Goal: Task Accomplishment & Management: Use online tool/utility

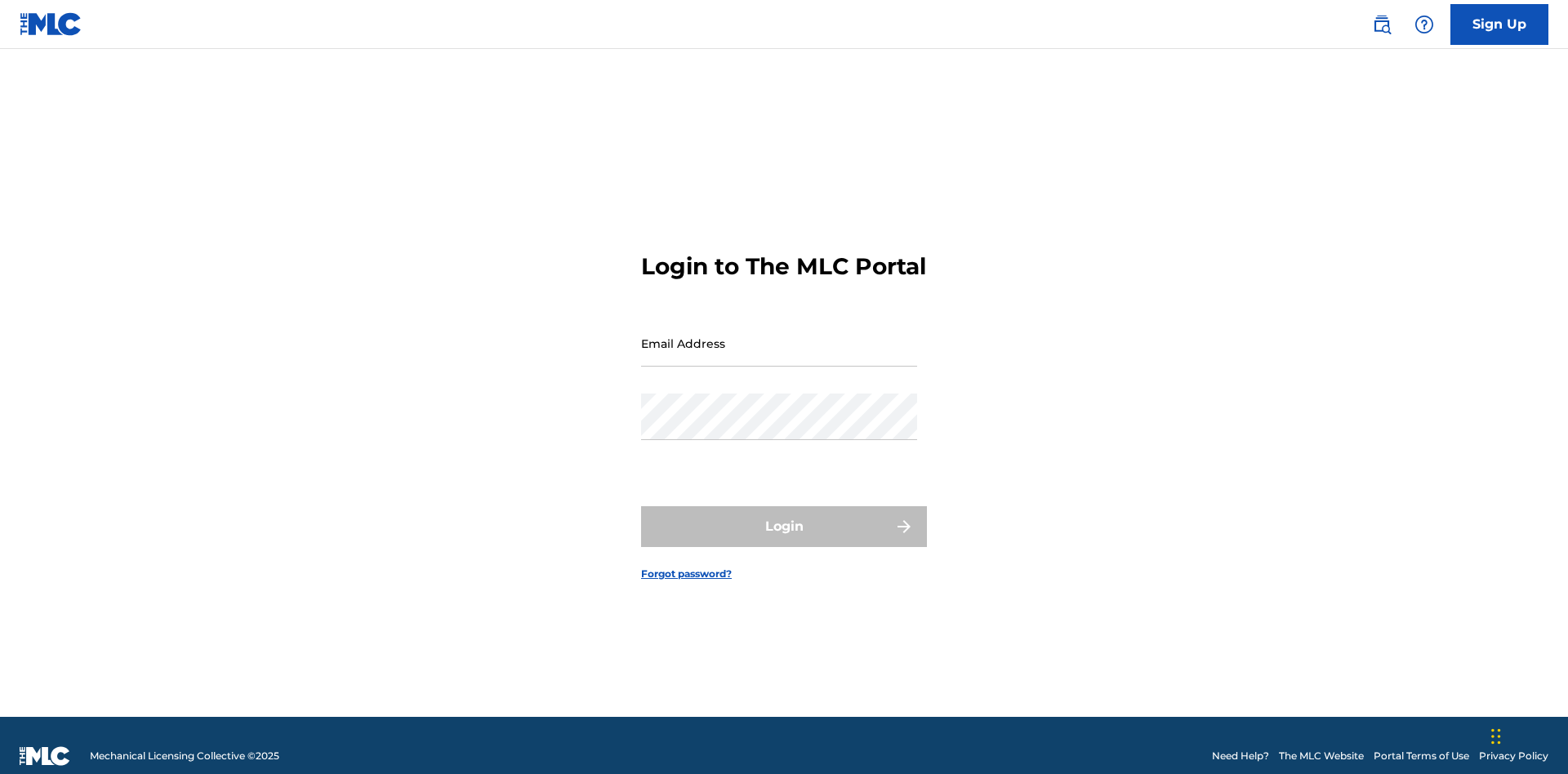
scroll to position [21, 0]
click at [780, 336] on input "Email Address" at bounding box center [779, 344] width 276 height 46
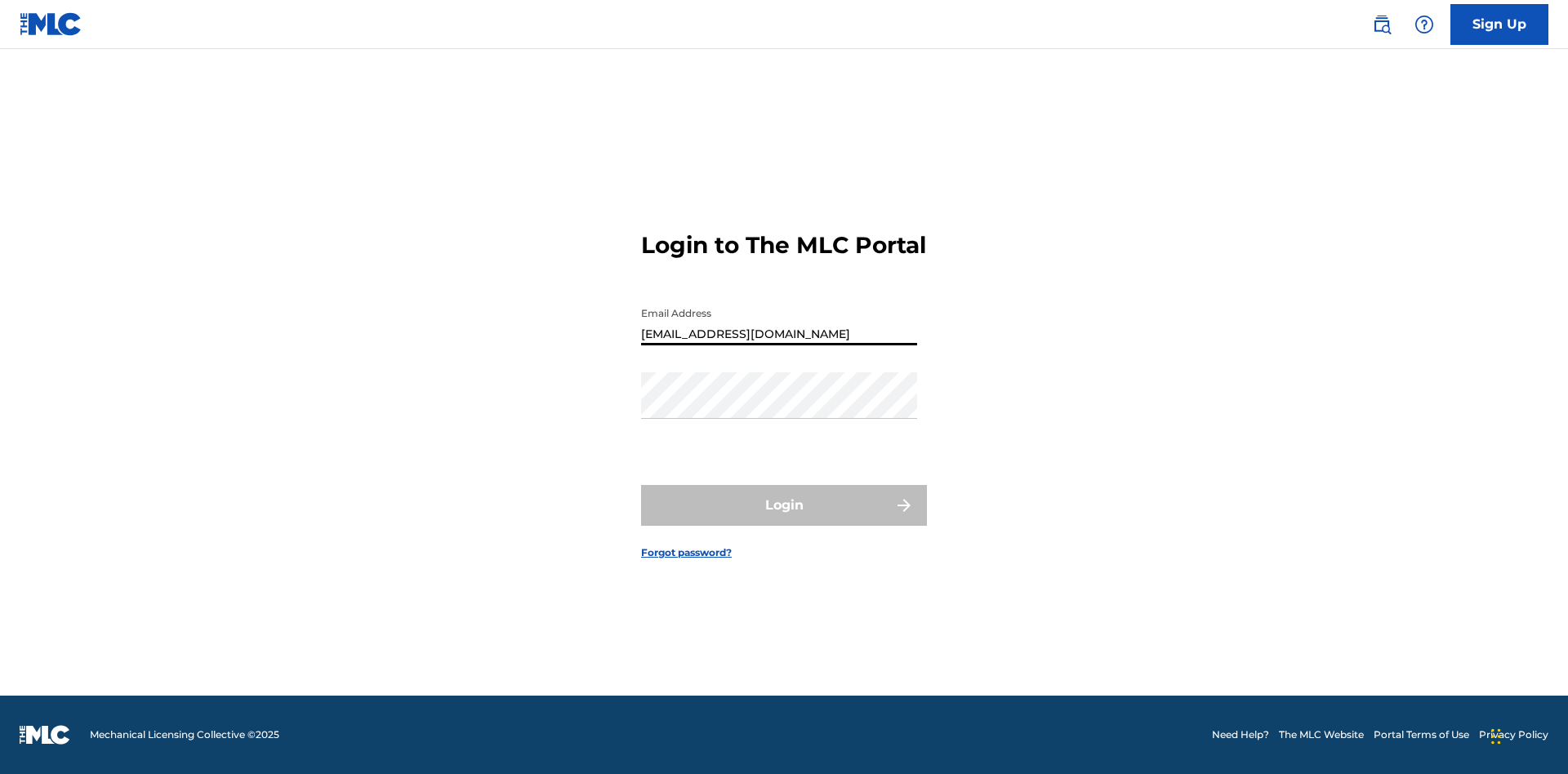
type input "[EMAIL_ADDRESS][DOMAIN_NAME]"
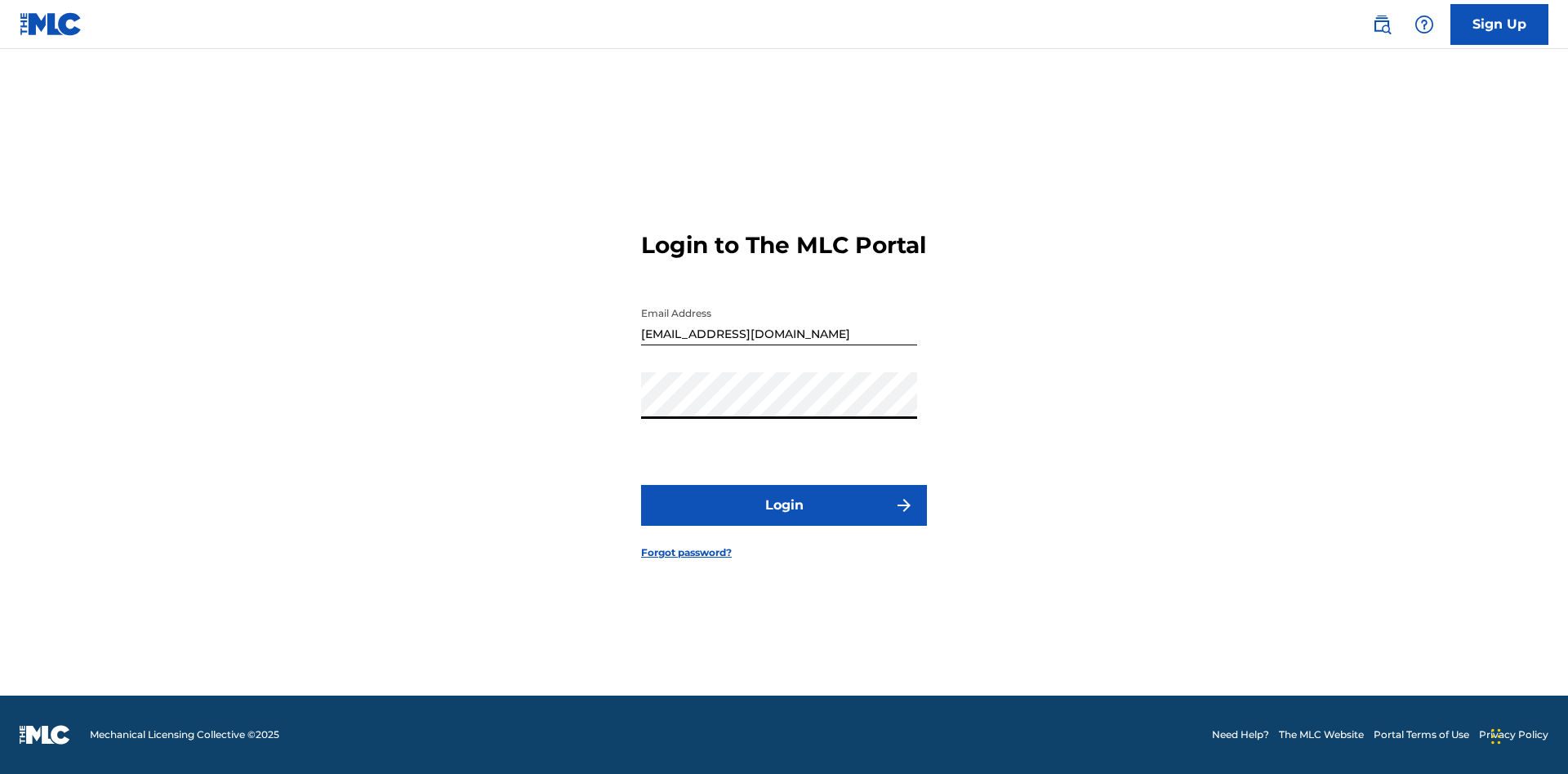
click at [784, 520] on button "Login" at bounding box center [784, 505] width 286 height 40
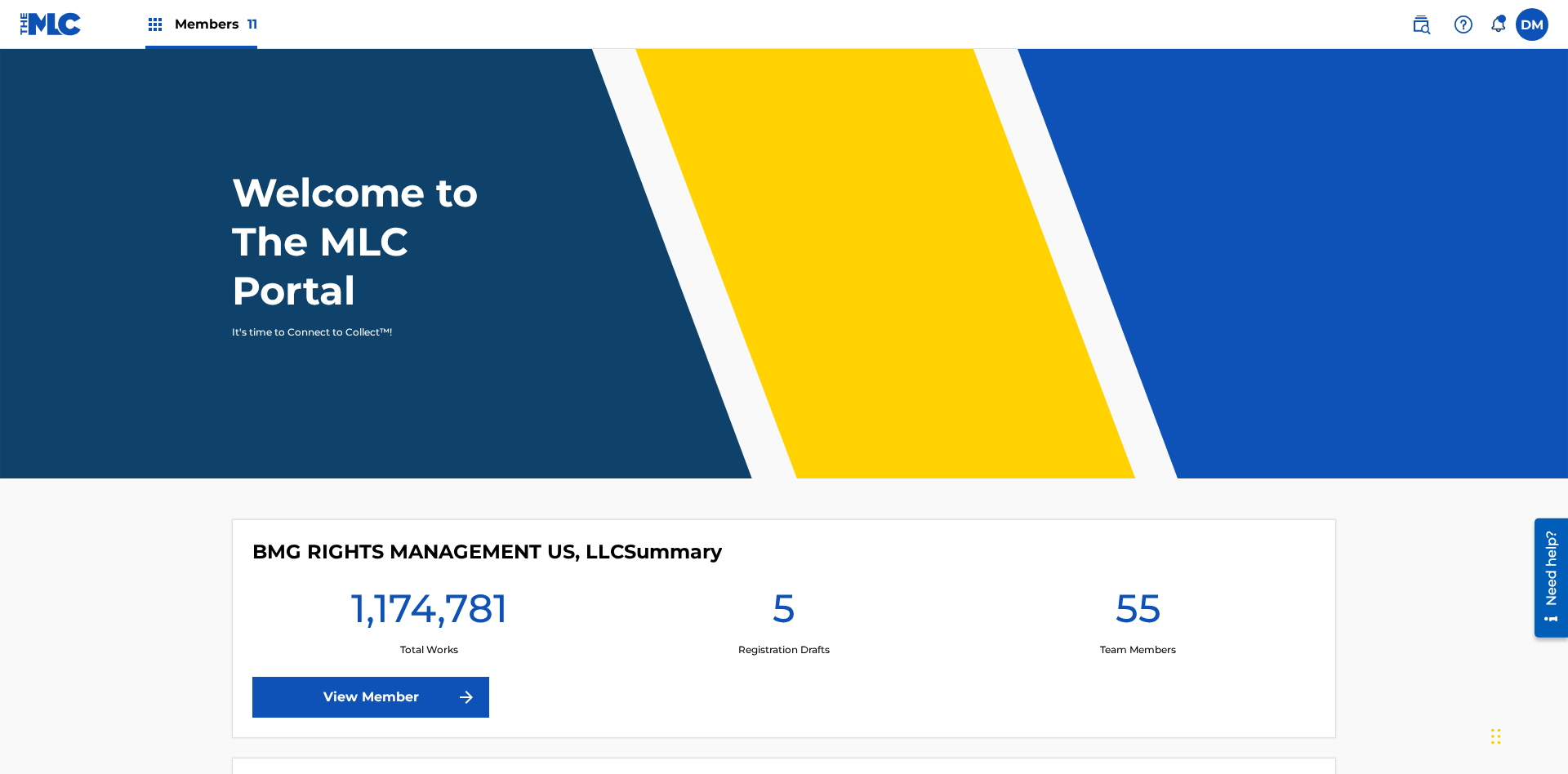
click at [201, 24] on span "Members 11" at bounding box center [217, 24] width 83 height 19
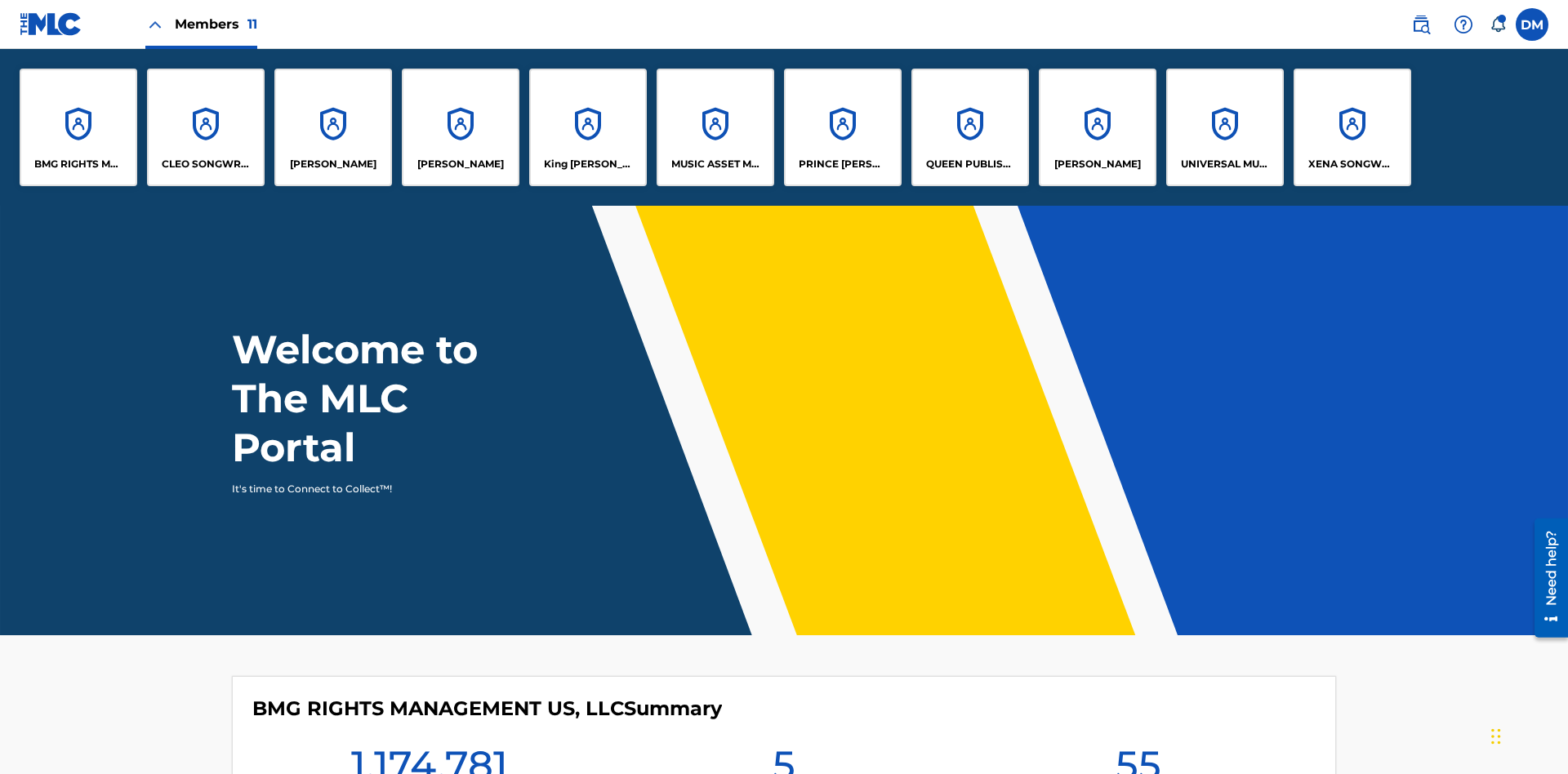
click at [969, 165] on p "QUEEN PUBLISHA" at bounding box center [970, 164] width 89 height 14
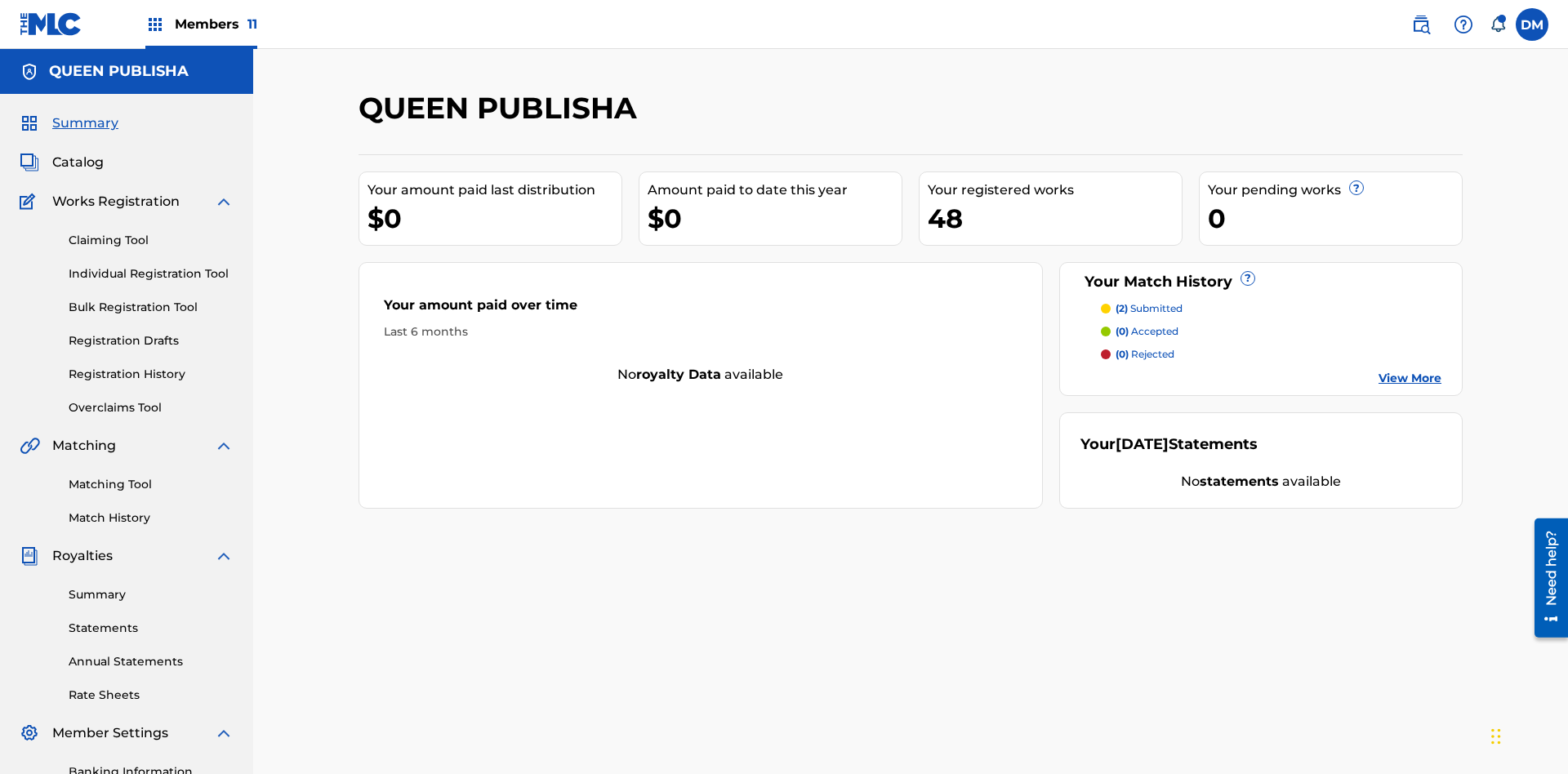
click at [151, 477] on link "Matching Tool" at bounding box center [150, 485] width 165 height 17
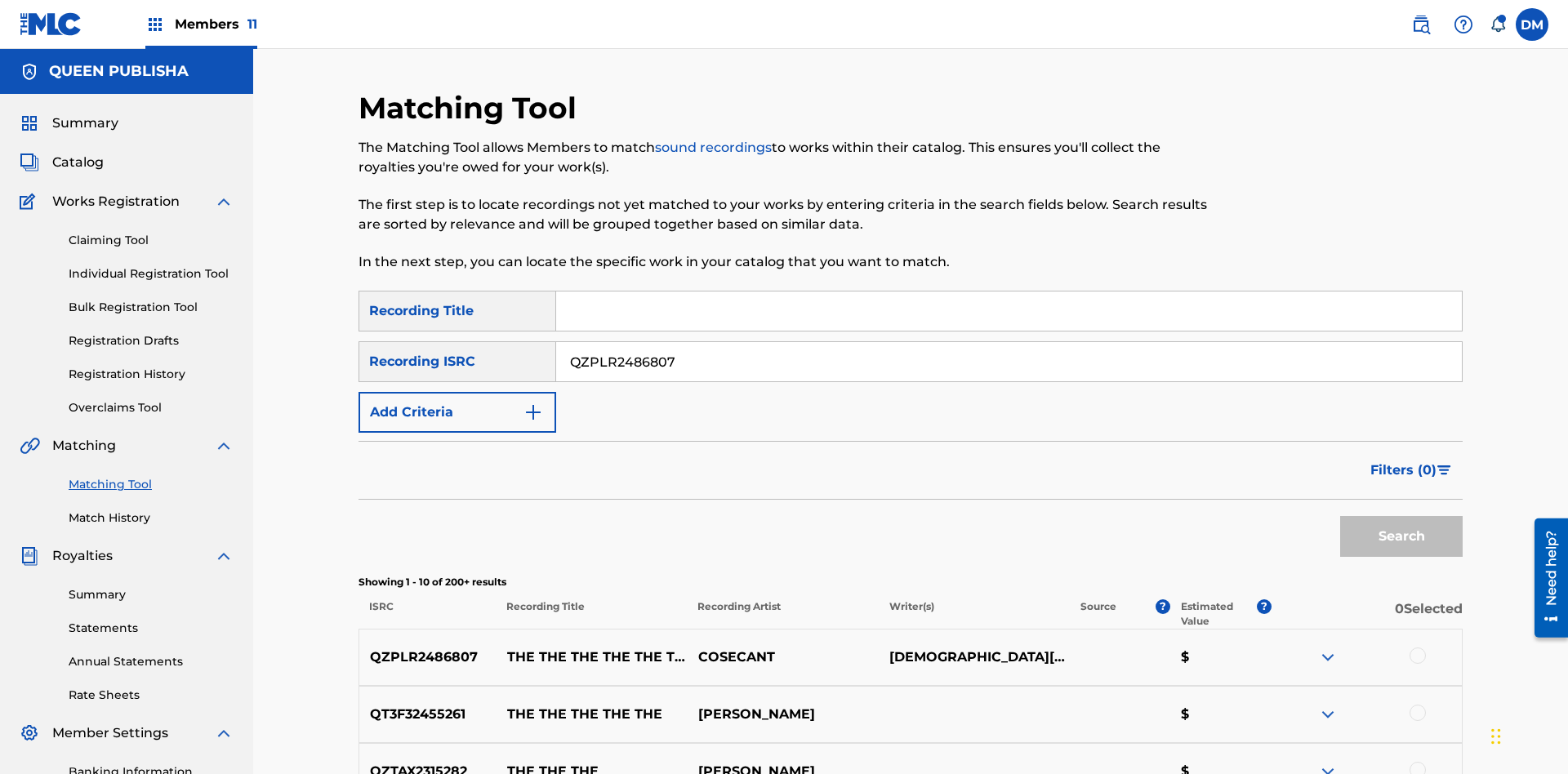
type input "QZPLR2486807"
click at [1401, 516] on button "Search" at bounding box center [1401, 536] width 122 height 40
click at [1009, 343] on input "QZPLR2486807" at bounding box center [1009, 362] width 906 height 39
click at [1009, 292] on input "Search Form" at bounding box center [1009, 311] width 906 height 39
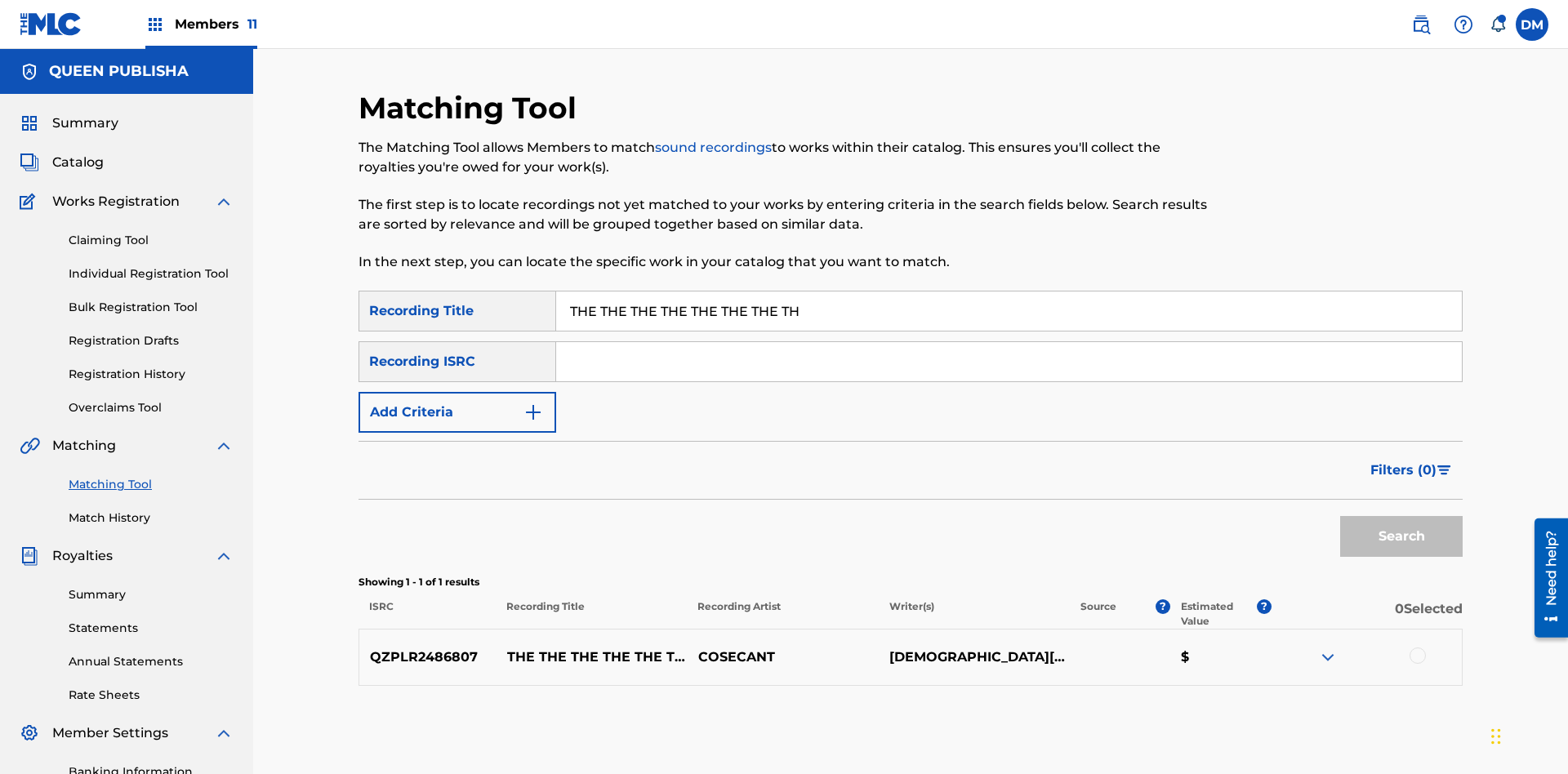
type input "THE THE THE THE THE THE THE THE"
click at [457, 392] on button "Add Criteria" at bounding box center [457, 412] width 197 height 40
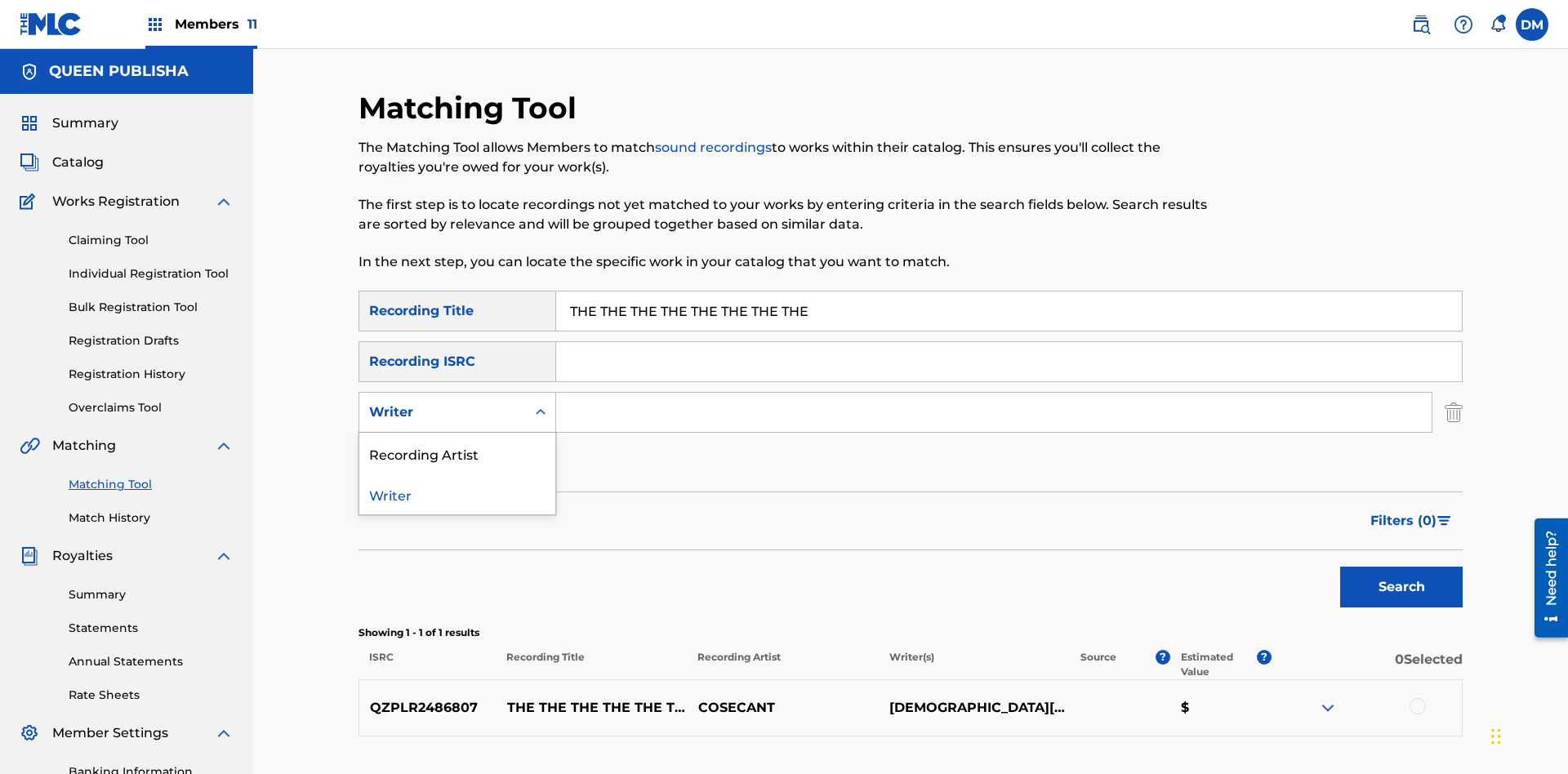
click at [457, 433] on div "Recording Artist" at bounding box center [457, 453] width 196 height 40
click at [457, 443] on button "Add Criteria" at bounding box center [457, 463] width 197 height 40
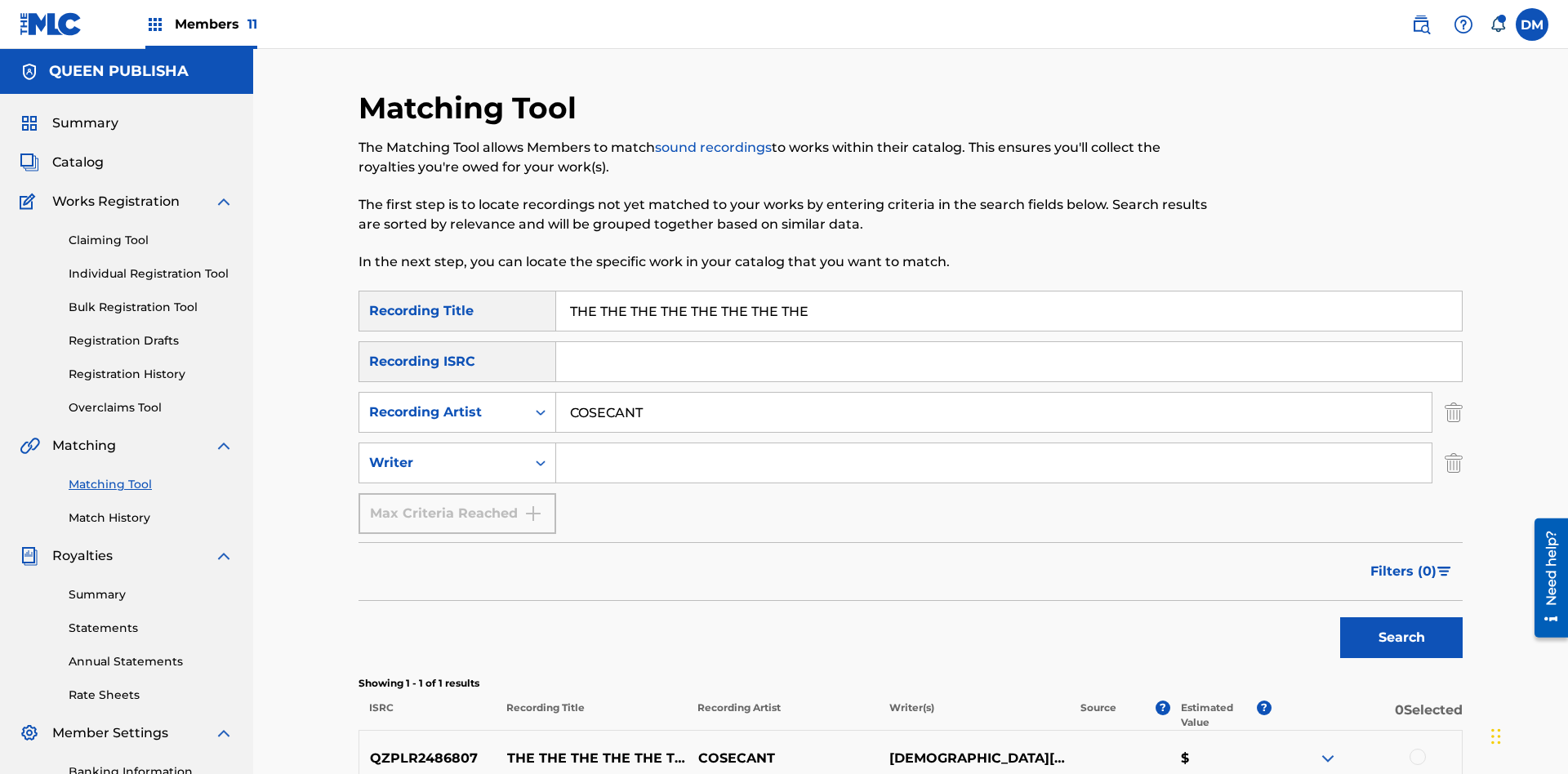
type input "COSECANT"
click at [994, 444] on input "Search Form" at bounding box center [994, 463] width 876 height 39
type input "[DEMOGRAPHIC_DATA][PERSON_NAME]"
click at [1401, 618] on button "Search" at bounding box center [1401, 638] width 122 height 40
click at [1009, 292] on input "THE THE THE THE THE THE THE THE" at bounding box center [1009, 311] width 906 height 39
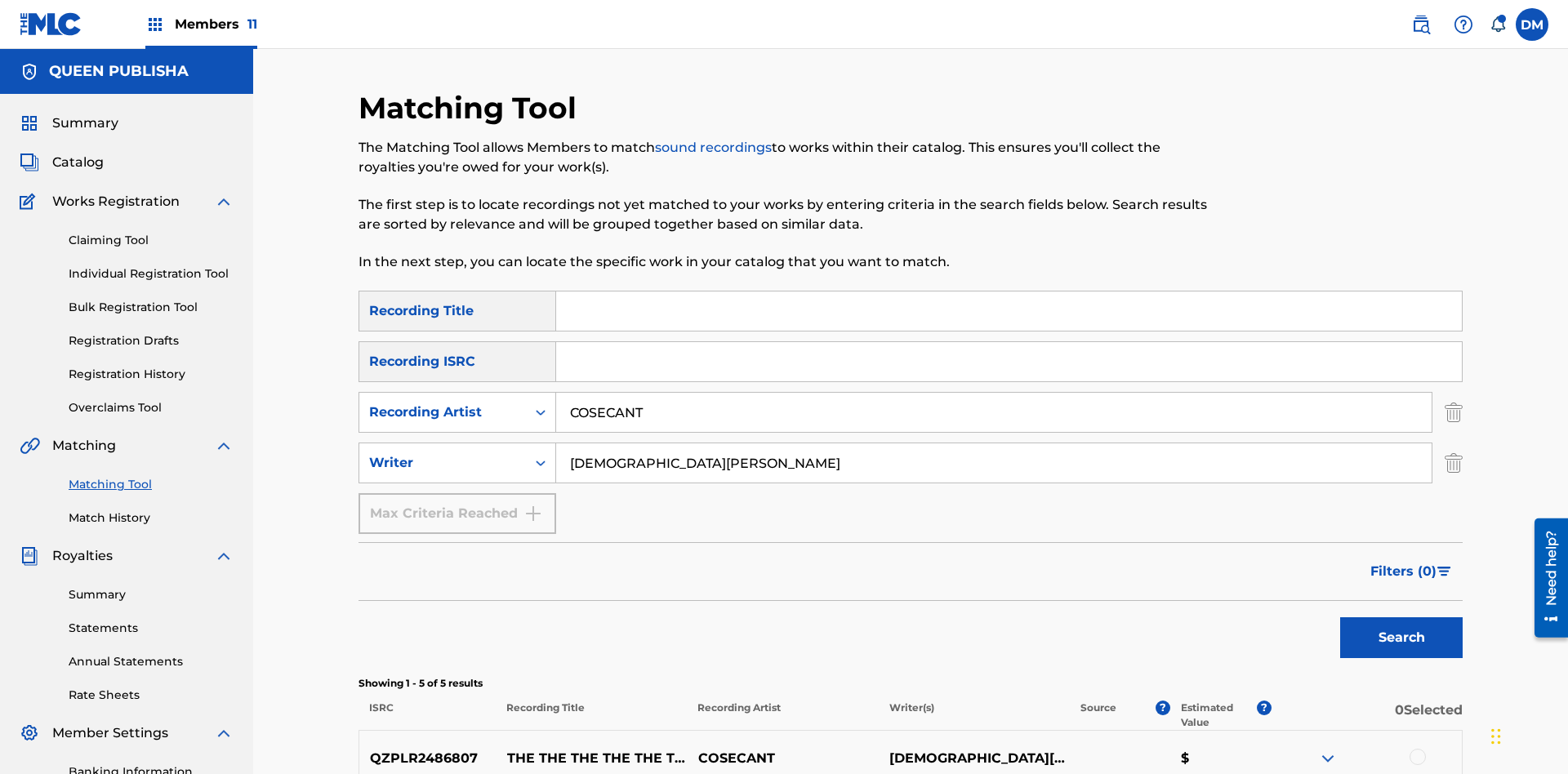
click at [994, 393] on input "COSECANT" at bounding box center [994, 412] width 876 height 39
click at [994, 444] on input "[DEMOGRAPHIC_DATA][PERSON_NAME]" at bounding box center [994, 463] width 876 height 39
click at [1009, 292] on input "Search Form" at bounding box center [1009, 311] width 906 height 39
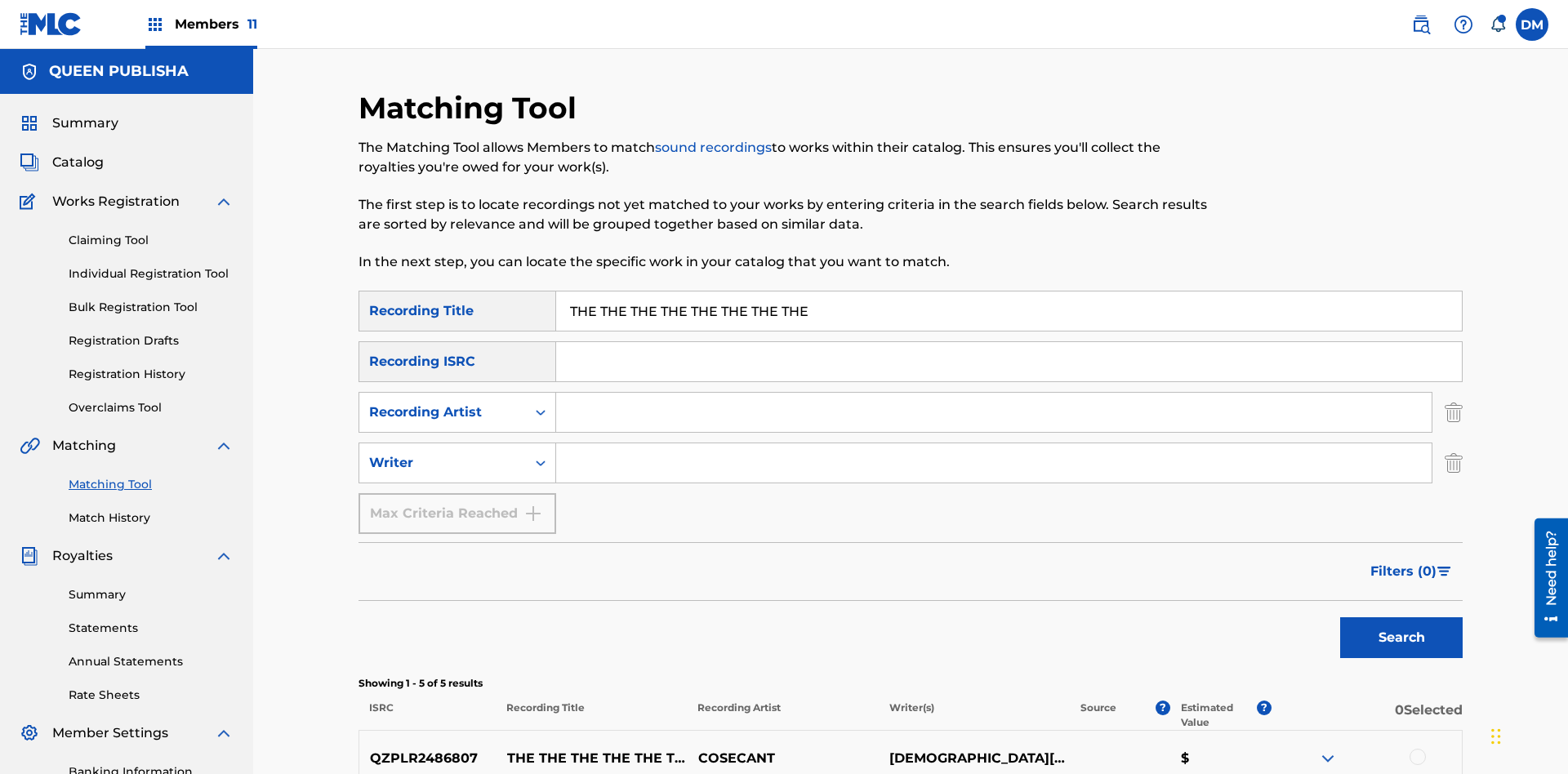
type input "THE THE THE THE THE THE THE THE"
click at [1401, 618] on button "Search" at bounding box center [1401, 638] width 122 height 40
click at [1009, 292] on input "THE THE THE THE THE THE THE THE" at bounding box center [1009, 311] width 906 height 39
click at [994, 393] on input "Search Form" at bounding box center [994, 412] width 876 height 39
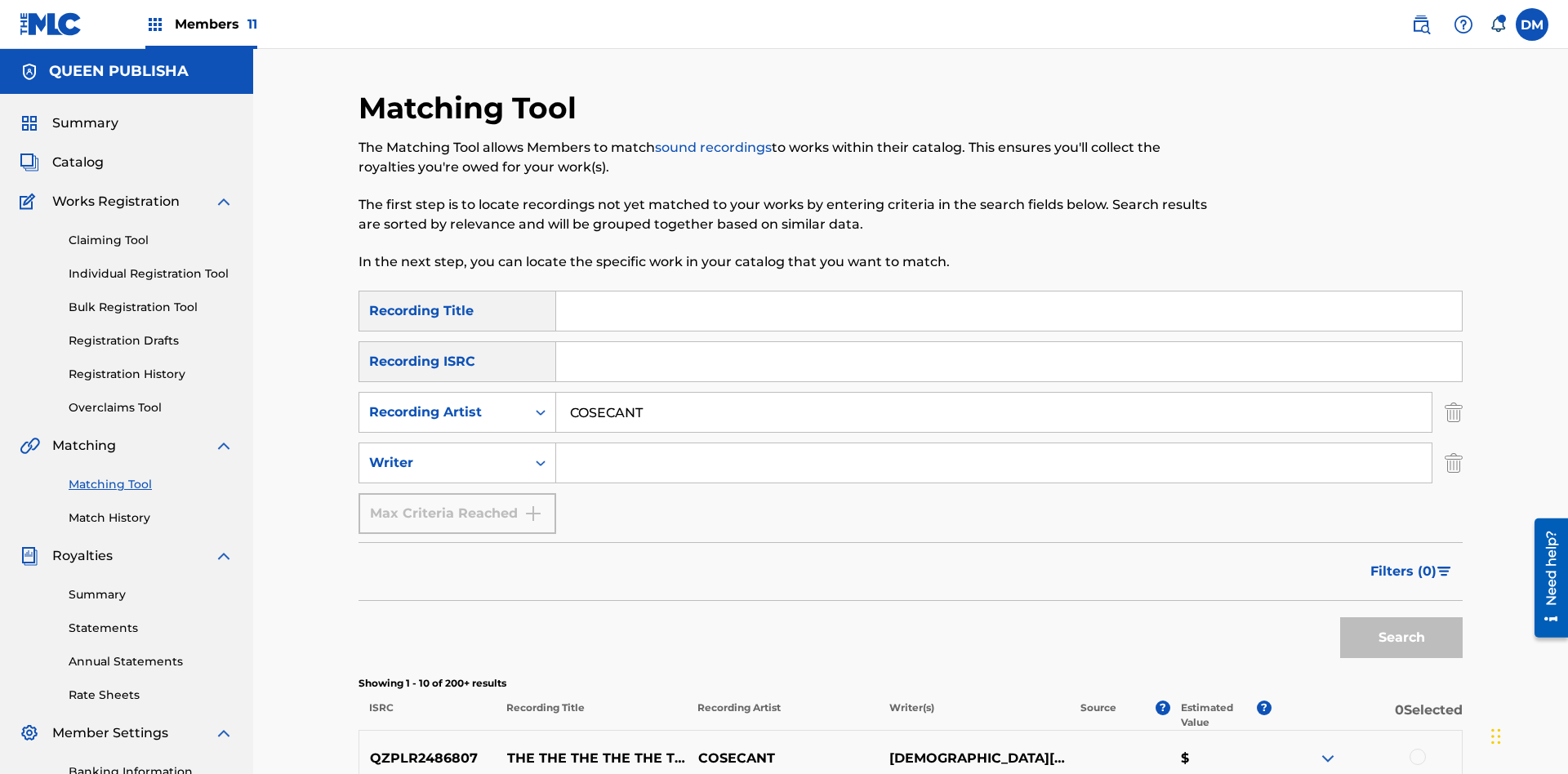
type input "COSECANT"
click at [1401, 618] on button "Search" at bounding box center [1401, 638] width 122 height 40
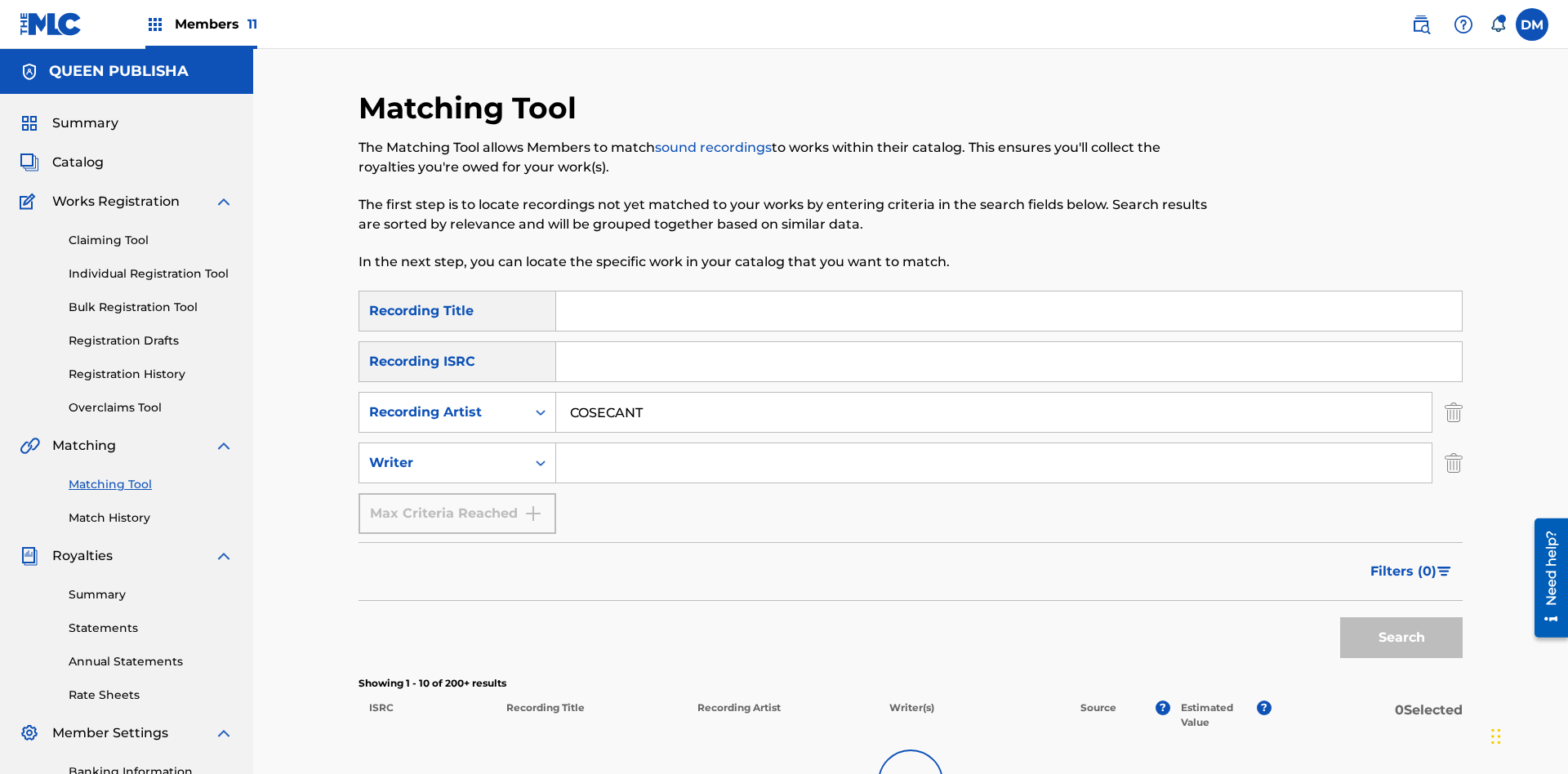
click at [994, 393] on input "COSECANT" at bounding box center [994, 412] width 876 height 39
click at [994, 444] on input "Search Form" at bounding box center [994, 463] width 876 height 39
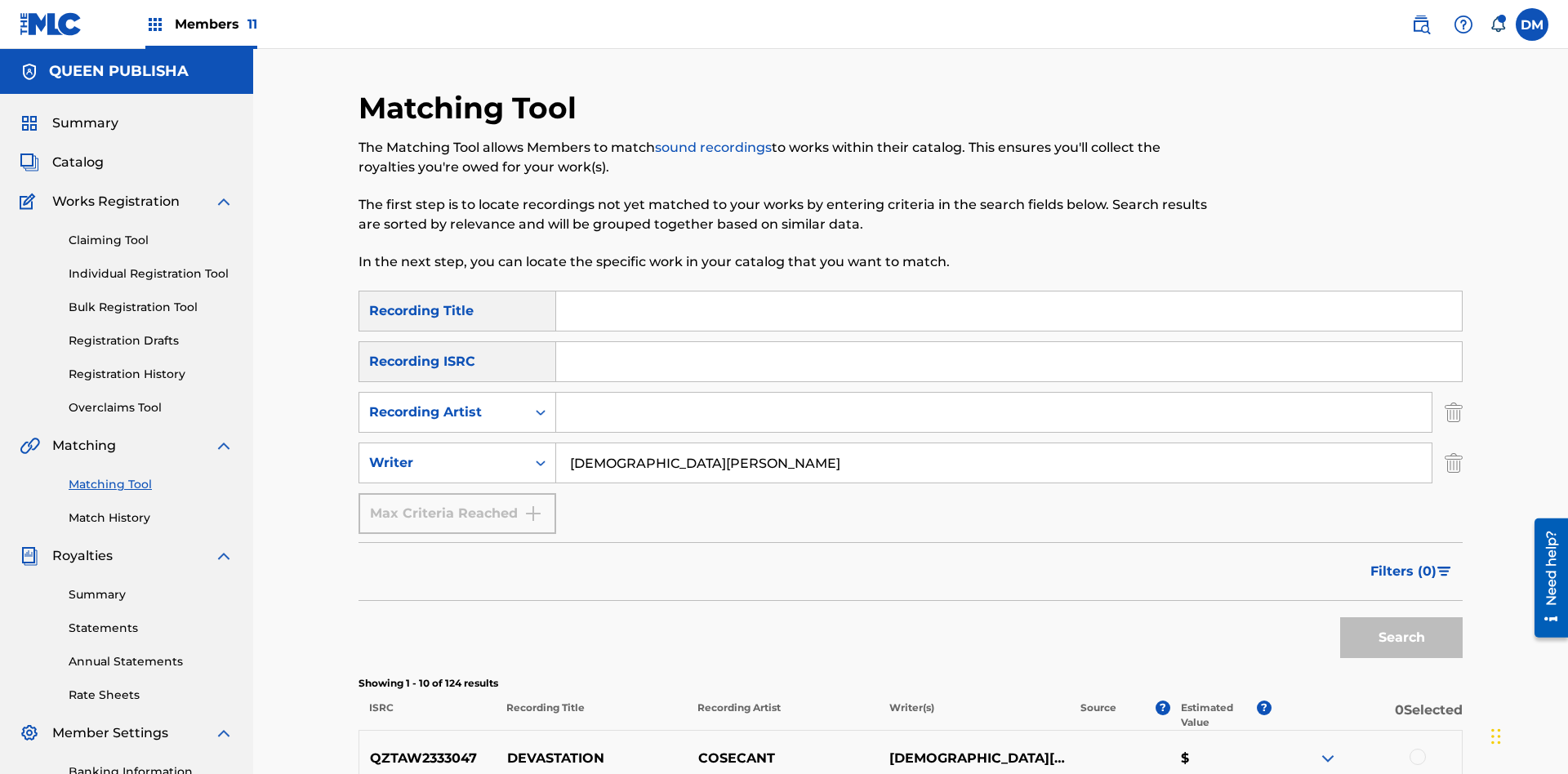
click at [1401, 618] on button "Search" at bounding box center [1401, 638] width 122 height 40
click at [994, 444] on input "[DEMOGRAPHIC_DATA][PERSON_NAME]" at bounding box center [994, 463] width 876 height 39
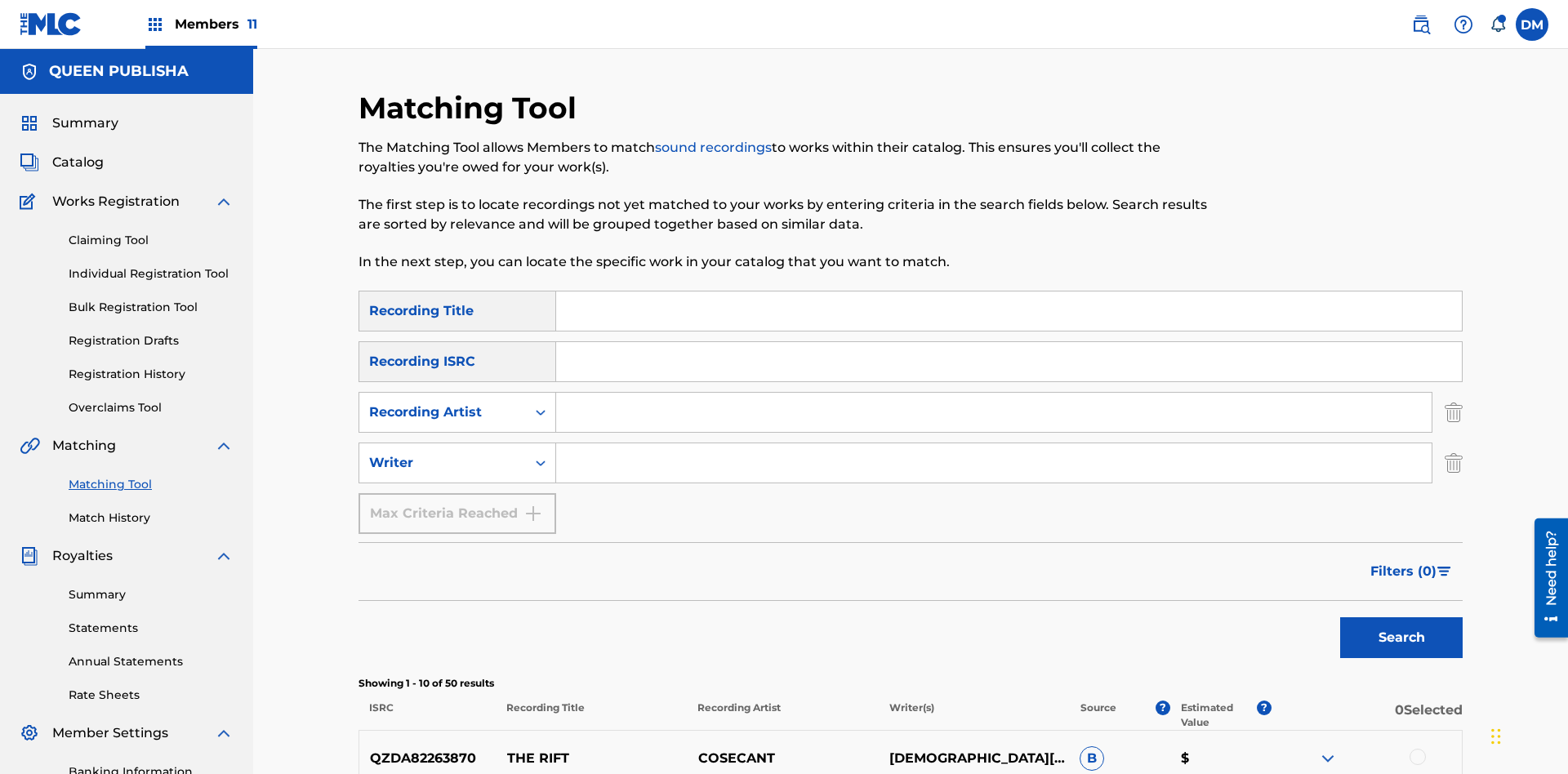
click at [1417, 749] on div at bounding box center [1418, 757] width 16 height 16
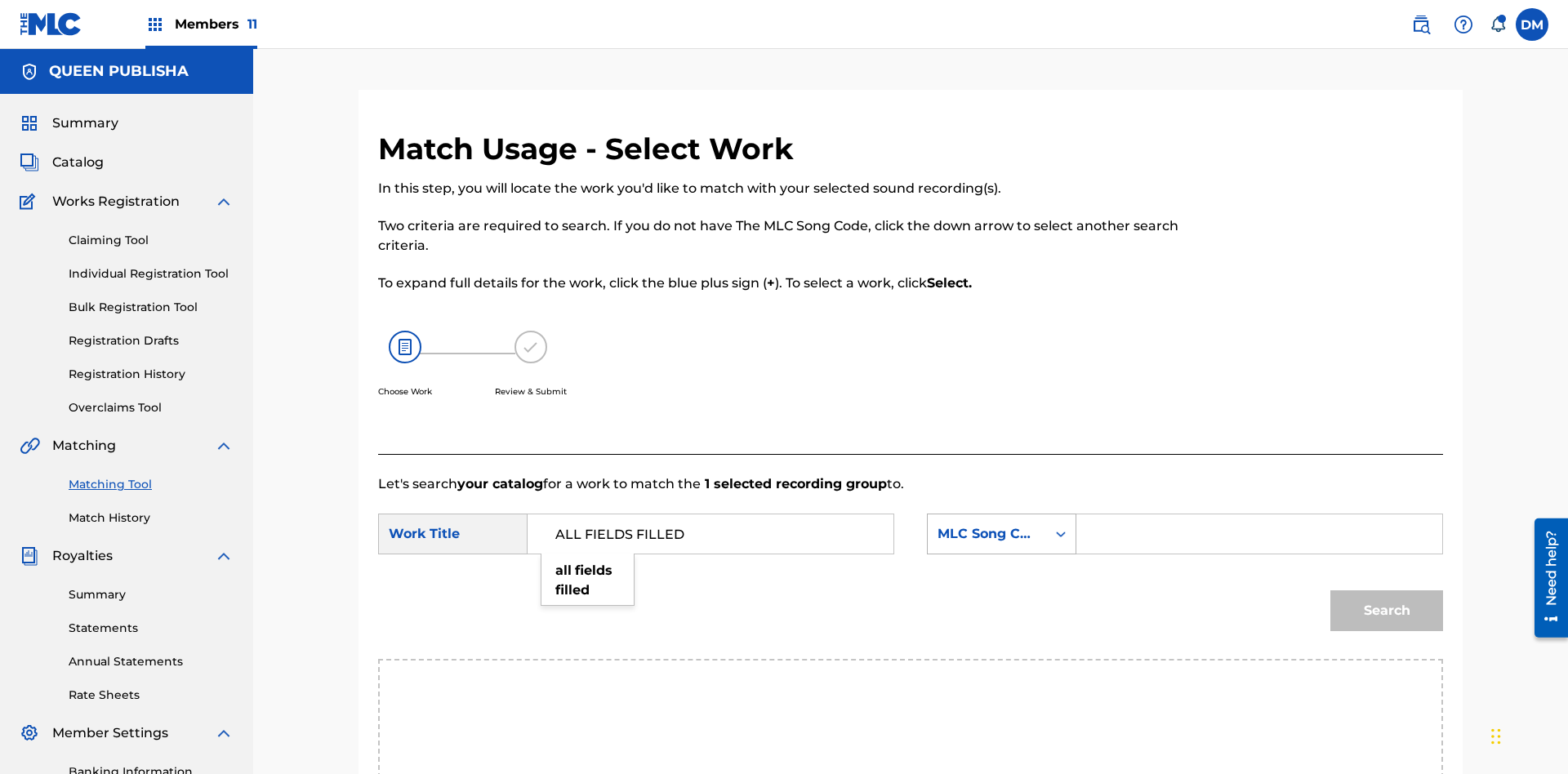
type input "ALL FIELDS FILLED"
click at [1001, 525] on div "MLC Song Code" at bounding box center [987, 534] width 99 height 19
click at [1259, 515] on input "Search Form" at bounding box center [1259, 534] width 338 height 39
type input "T2736922134"
click at [1387, 591] on button "Search" at bounding box center [1386, 611] width 113 height 40
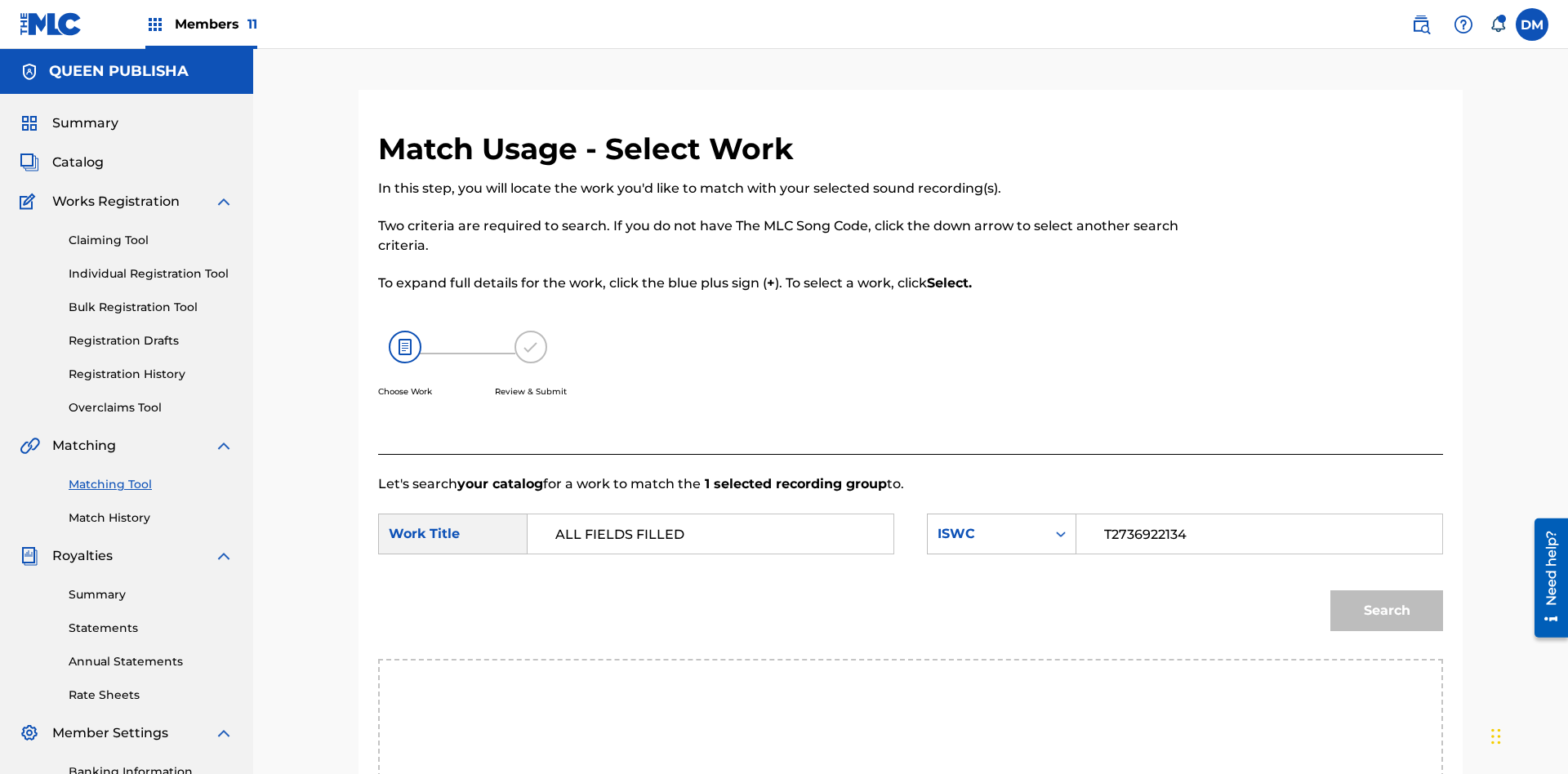
click at [1259, 515] on input "T2736922134" at bounding box center [1259, 534] width 338 height 39
click at [1001, 525] on div "ISWC" at bounding box center [987, 534] width 99 height 19
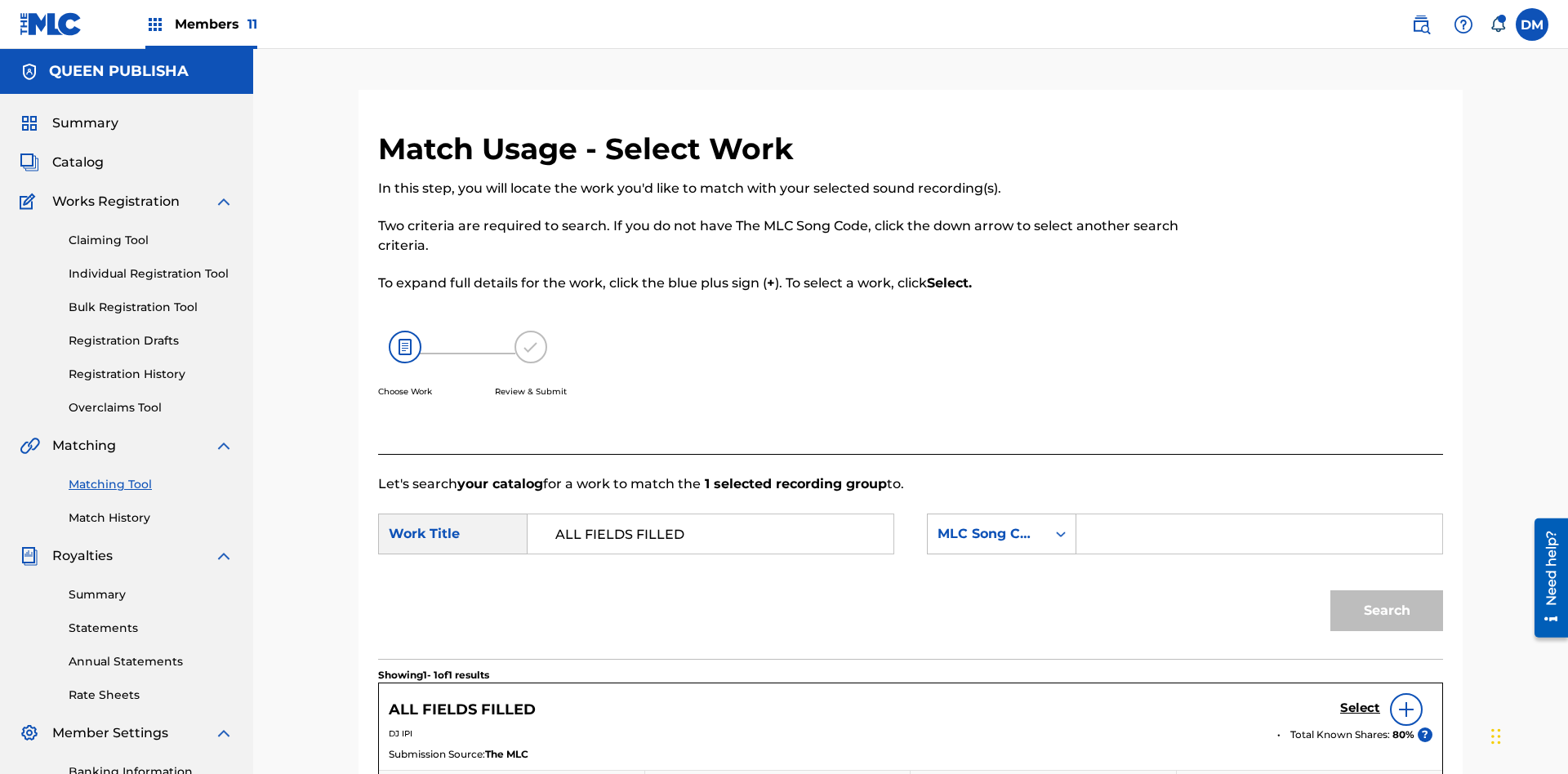
click at [1259, 515] on input "Search Form" at bounding box center [1259, 534] width 338 height 39
click at [1387, 591] on button "Search" at bounding box center [1386, 611] width 113 height 40
click at [1259, 515] on input "FE4B37" at bounding box center [1259, 534] width 338 height 39
click at [1001, 525] on div "MLC Song Code" at bounding box center [987, 534] width 99 height 19
click at [1001, 575] on div "Writer Name" at bounding box center [1002, 575] width 148 height 40
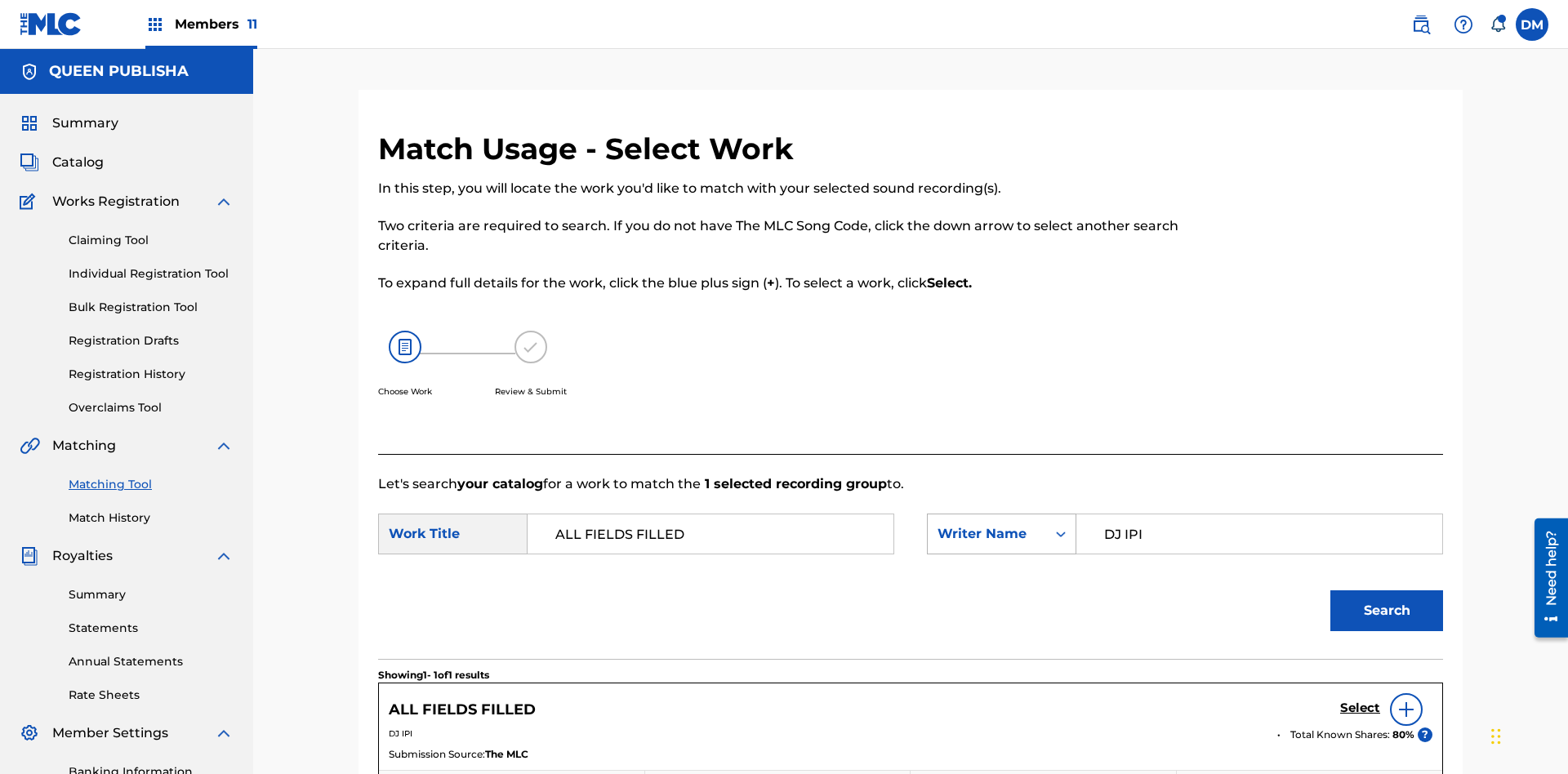
click at [1387, 591] on button "Search" at bounding box center [1386, 611] width 113 height 40
click at [1259, 515] on input "DJ IPI" at bounding box center [1259, 534] width 338 height 39
click at [1001, 525] on div "Writer Name" at bounding box center [987, 534] width 99 height 19
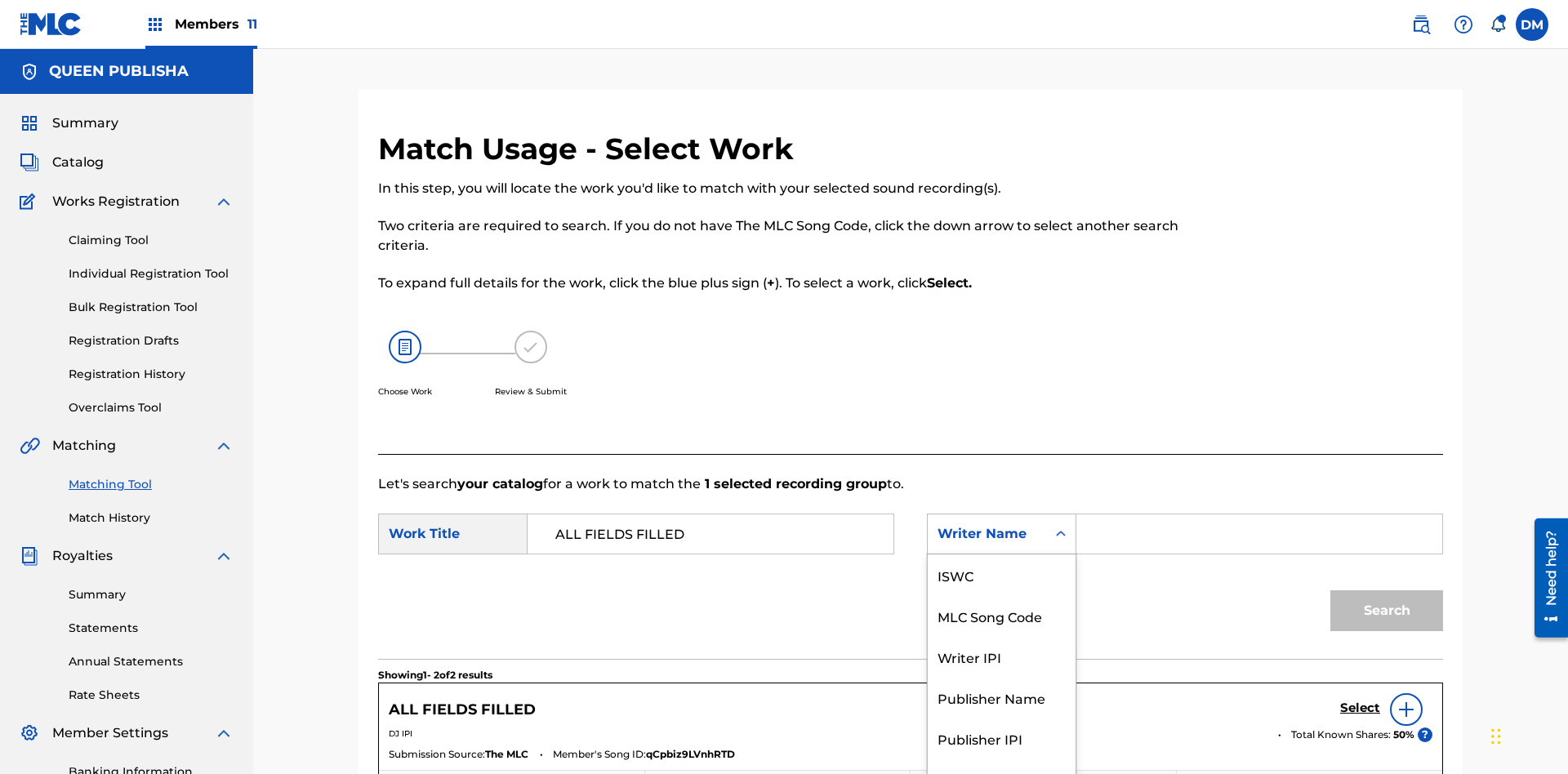
click at [1001, 636] on div "Writer IPI" at bounding box center [1002, 657] width 148 height 40
click at [1387, 591] on button "Search" at bounding box center [1386, 611] width 113 height 40
click at [1001, 678] on div "Publisher Name" at bounding box center [1002, 698] width 148 height 40
click at [1387, 591] on button "Search" at bounding box center [1386, 611] width 113 height 40
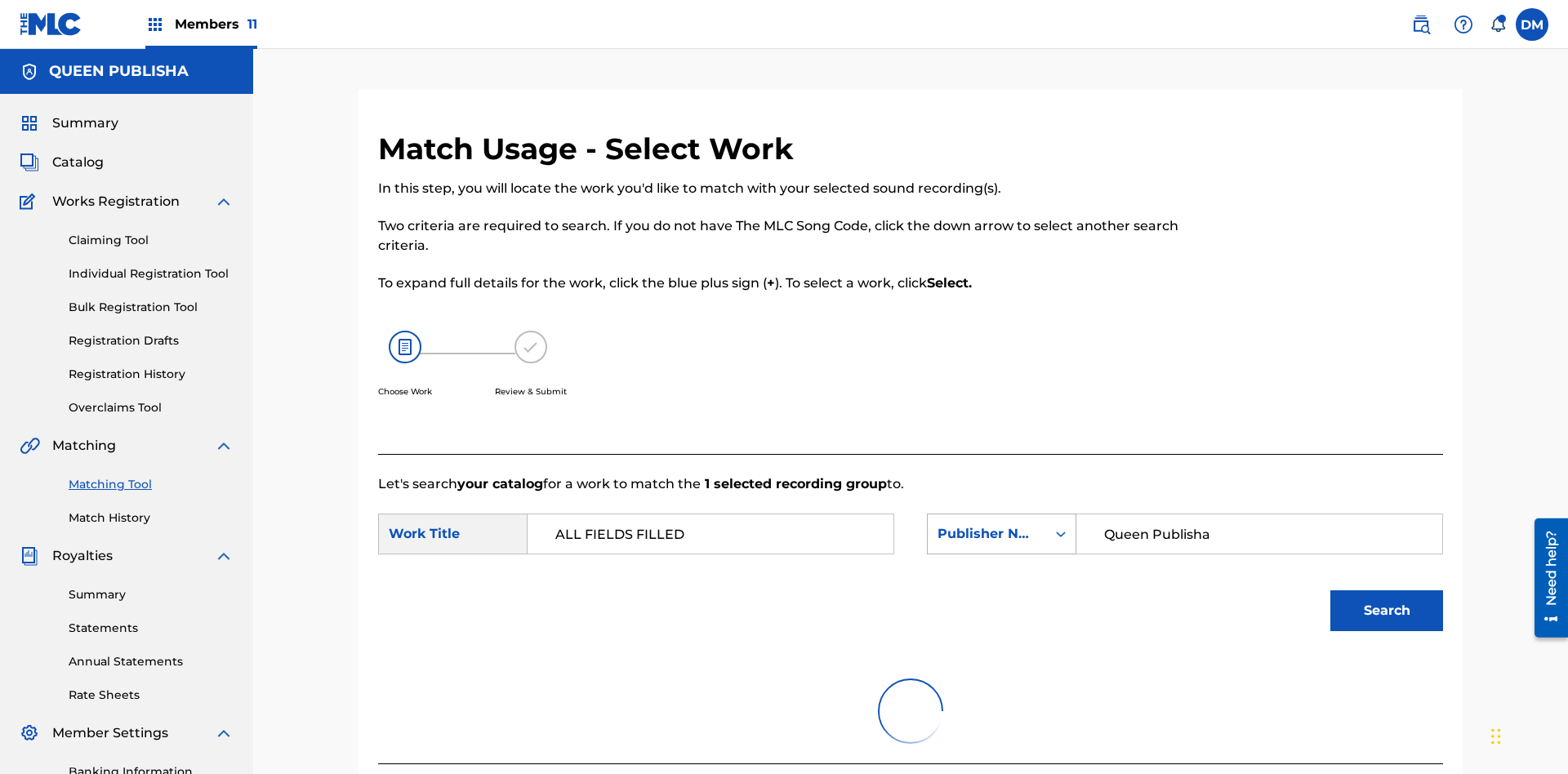
click at [1259, 515] on input "Queen Publisha" at bounding box center [1259, 534] width 338 height 39
click at [1001, 525] on div "Publisher Name" at bounding box center [987, 534] width 99 height 19
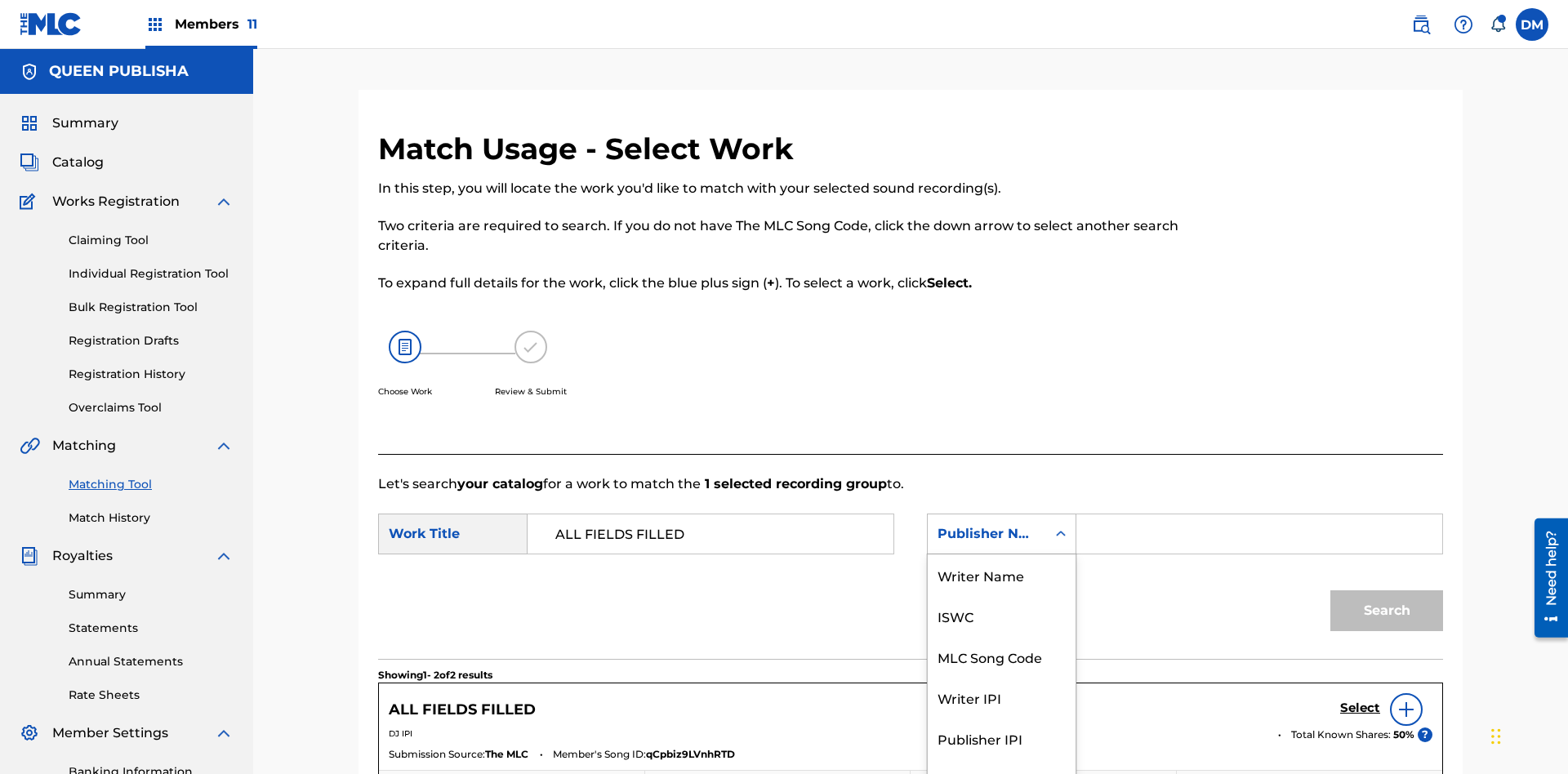
click at [1001, 718] on div "Publisher IPI" at bounding box center [1002, 738] width 148 height 40
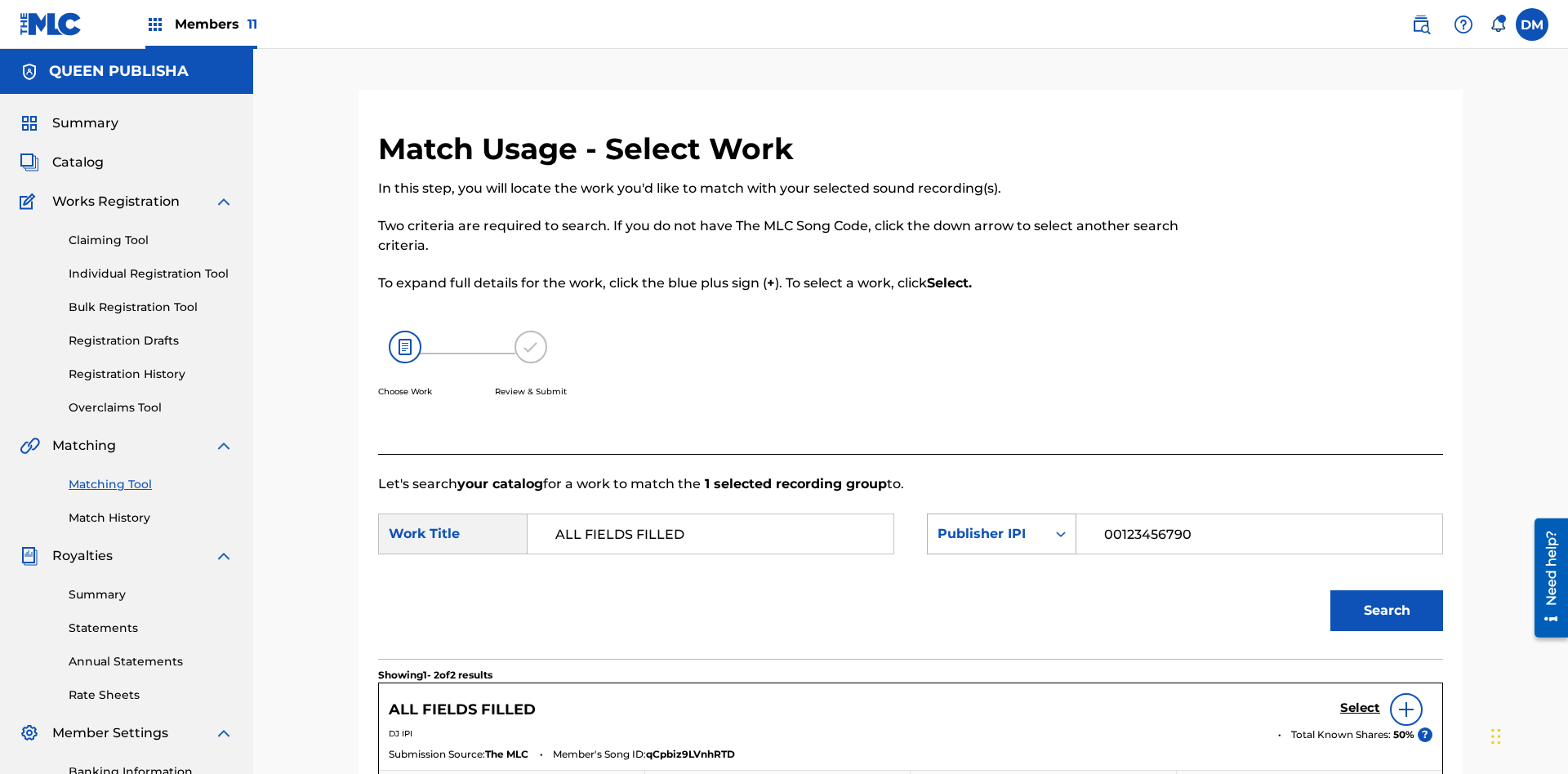
click at [1387, 591] on button "Search" at bounding box center [1386, 611] width 113 height 40
click at [1259, 515] on input "00123456790" at bounding box center [1259, 534] width 338 height 39
click at [1001, 525] on div "Publisher IPI" at bounding box center [987, 534] width 99 height 19
